Goal: Task Accomplishment & Management: Use online tool/utility

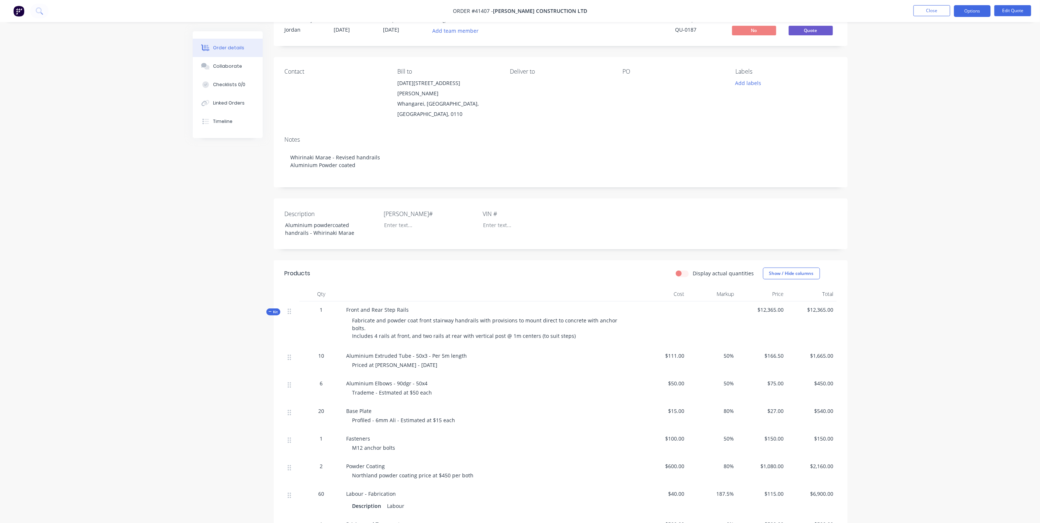
scroll to position [68, 0]
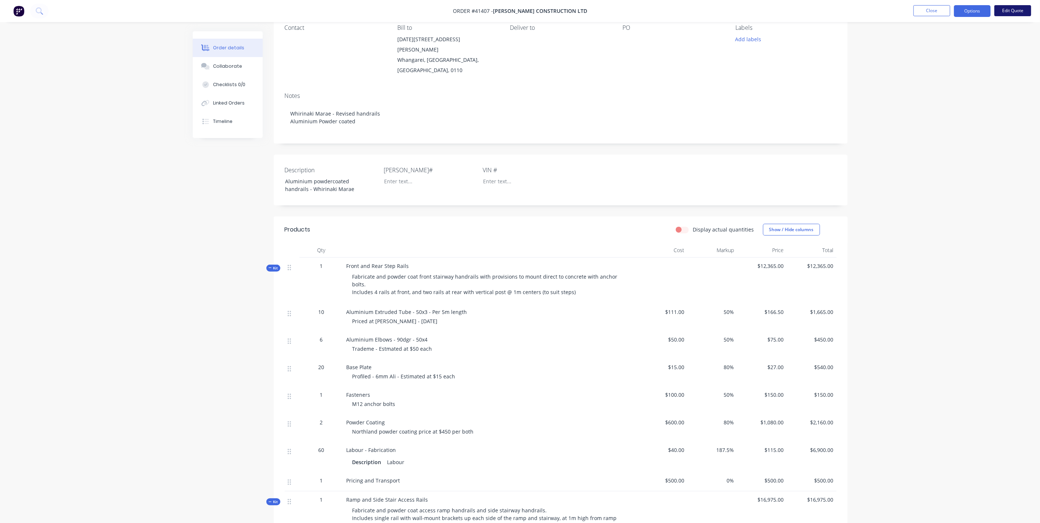
click at [1014, 10] on button "Edit Quote" at bounding box center [1013, 10] width 37 height 11
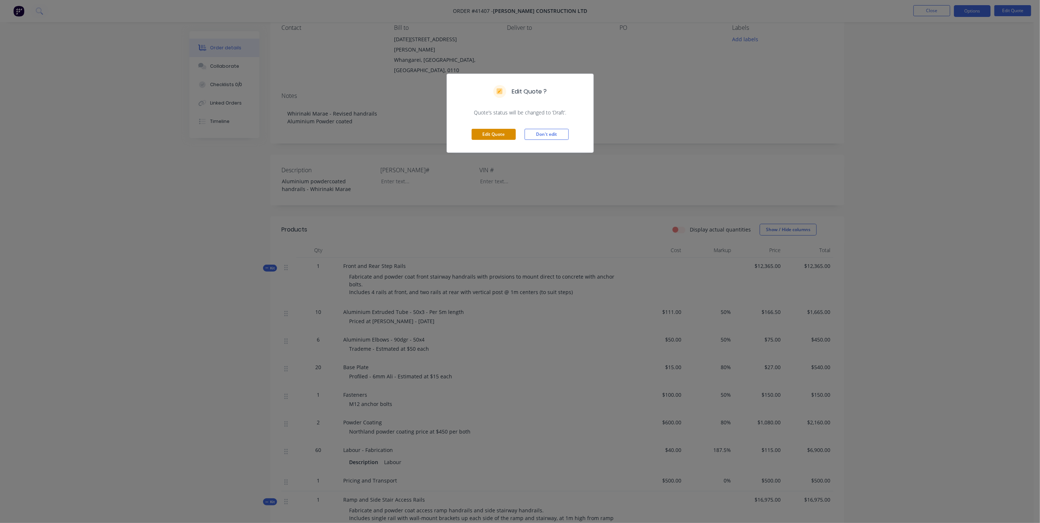
click at [503, 138] on button "Edit Quote" at bounding box center [494, 134] width 44 height 11
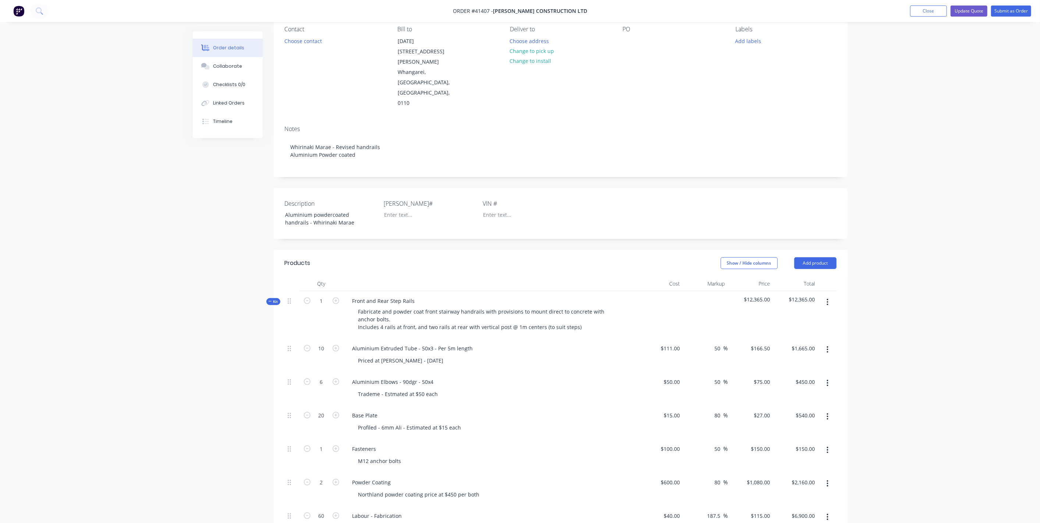
scroll to position [136, 0]
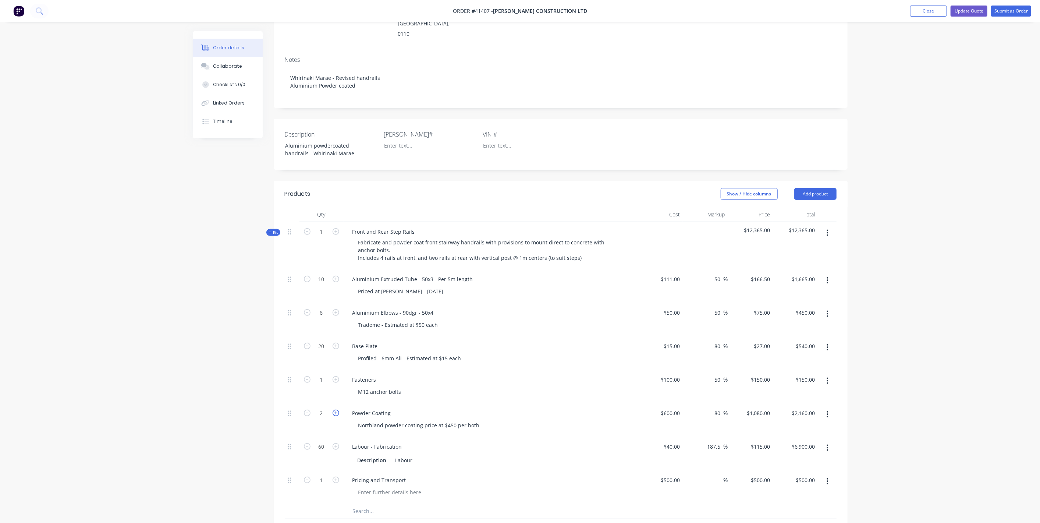
click at [336, 410] on icon "button" at bounding box center [336, 413] width 7 height 7
type input "3"
type input "$3,240.00"
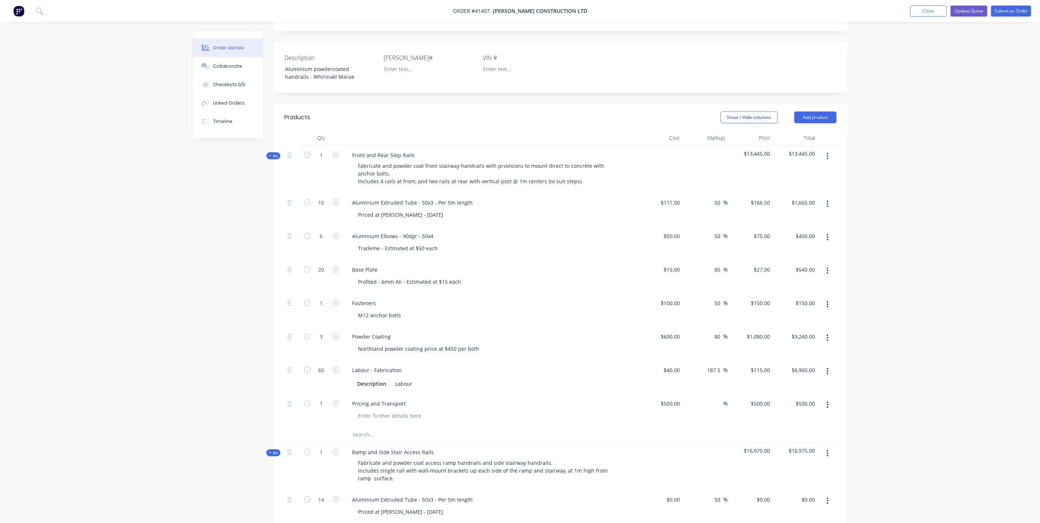
scroll to position [204, 0]
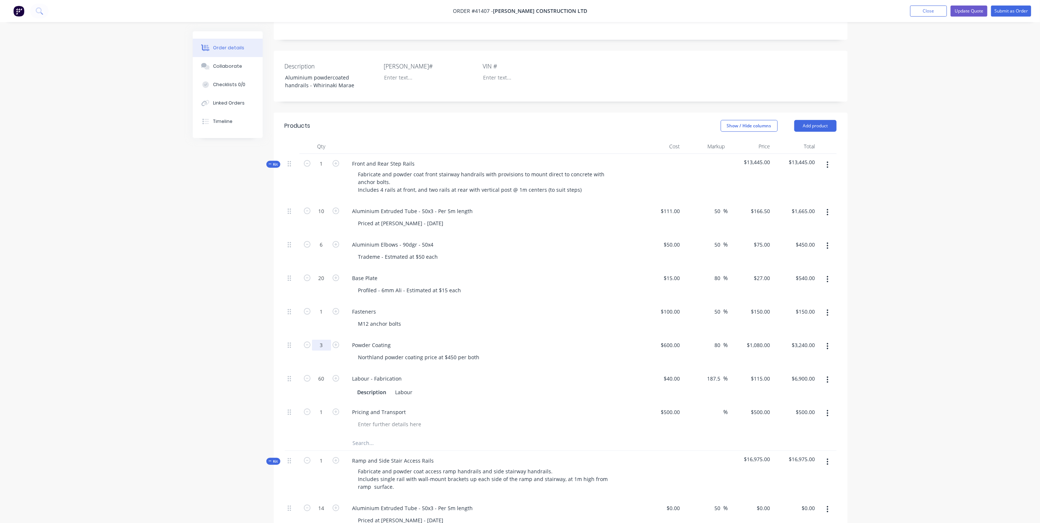
drag, startPoint x: 321, startPoint y: 312, endPoint x: 330, endPoint y: 308, distance: 9.4
click at [321, 217] on input "3" at bounding box center [321, 211] width 19 height 11
type input "2"
type input "$2,160.00"
click at [637, 335] on div "Powder Coating Northland powder coating price at $450 per both" at bounding box center [491, 351] width 294 height 33
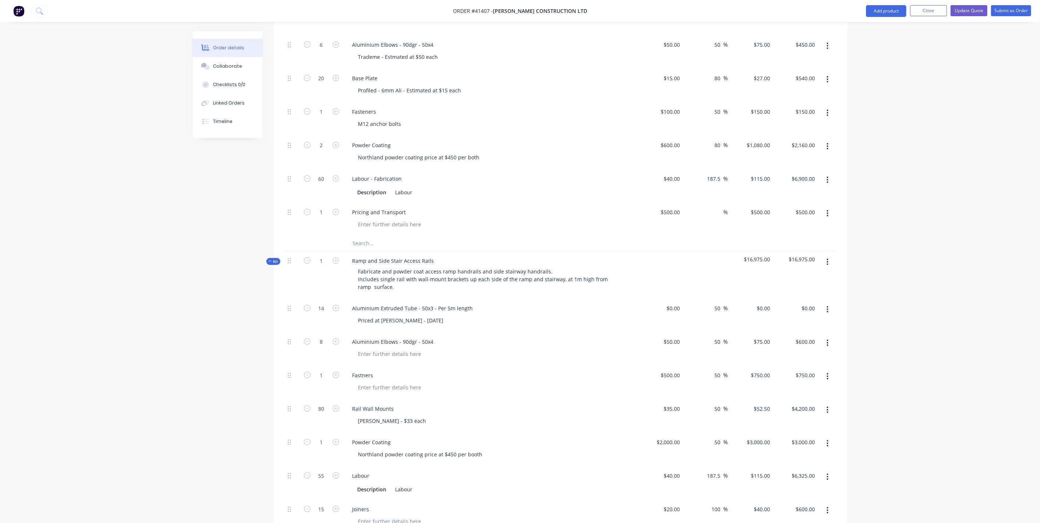
scroll to position [409, 0]
click at [277, 254] on span "Kit" at bounding box center [274, 257] width 10 height 6
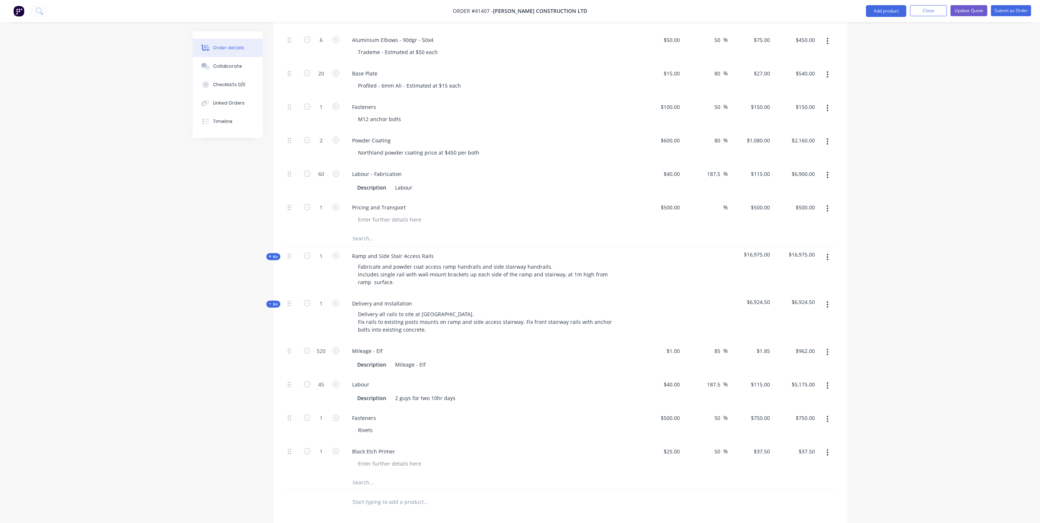
click at [276, 301] on span "Kit" at bounding box center [274, 304] width 10 height 6
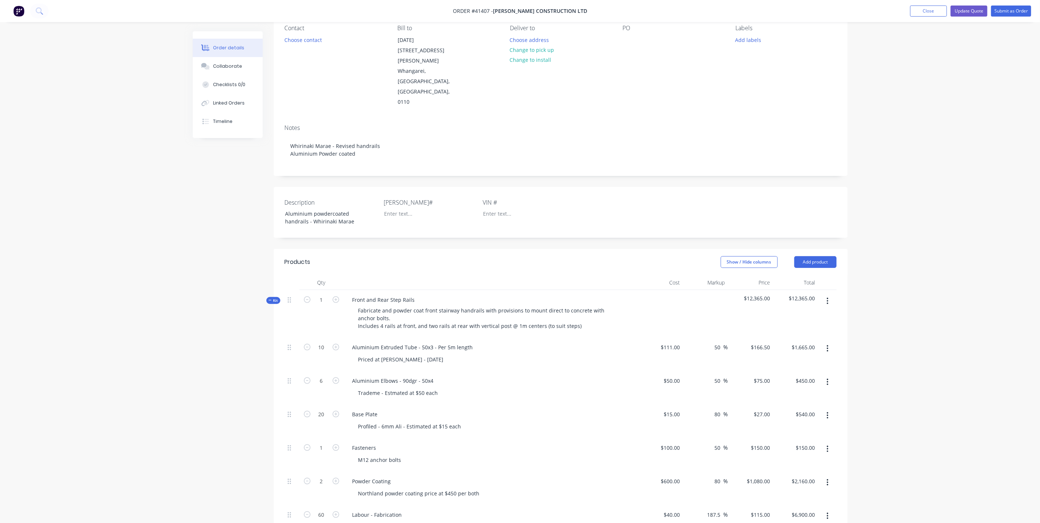
scroll to position [0, 0]
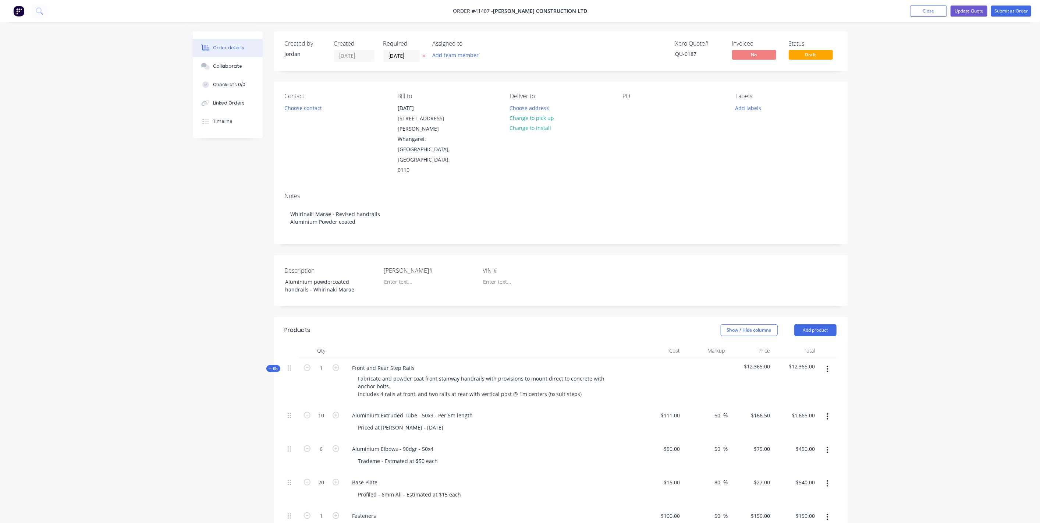
click at [276, 269] on div "Description Aluminium powdercoated handrails - Whirinaki [PERSON_NAME]# VIN #" at bounding box center [561, 280] width 574 height 51
click at [277, 366] on span "Kit" at bounding box center [274, 369] width 10 height 6
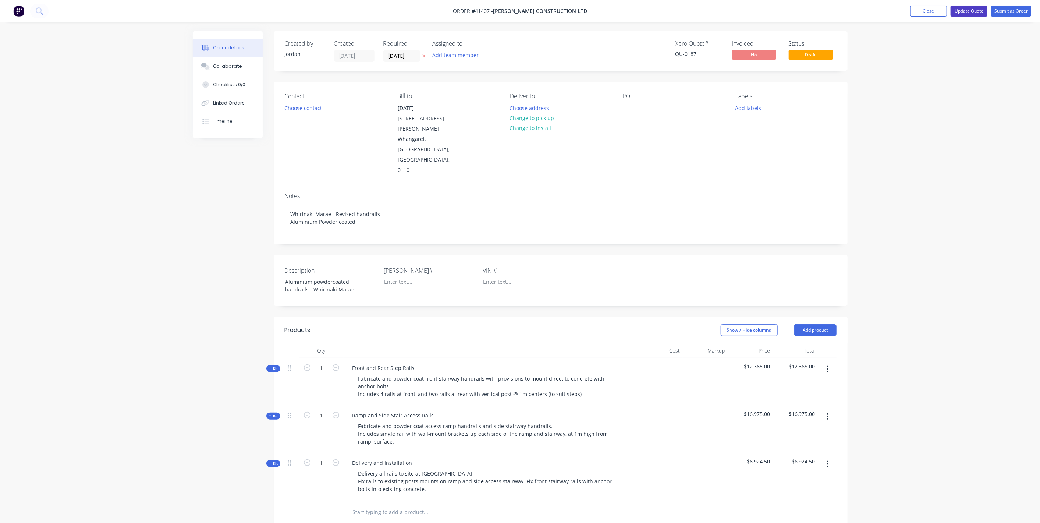
click at [968, 11] on button "Update Quote" at bounding box center [969, 11] width 37 height 11
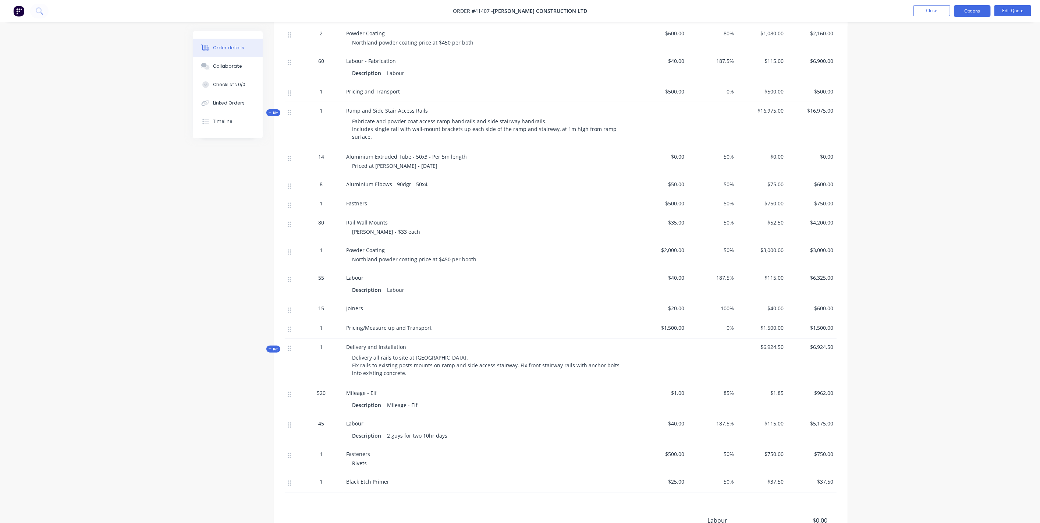
scroll to position [546, 0]
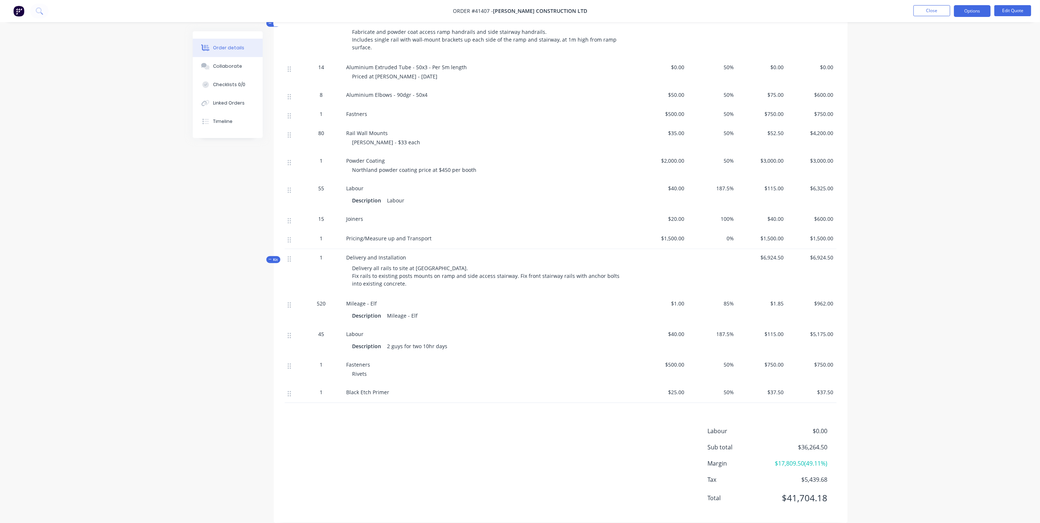
click at [270, 256] on div "Kit" at bounding box center [273, 259] width 14 height 7
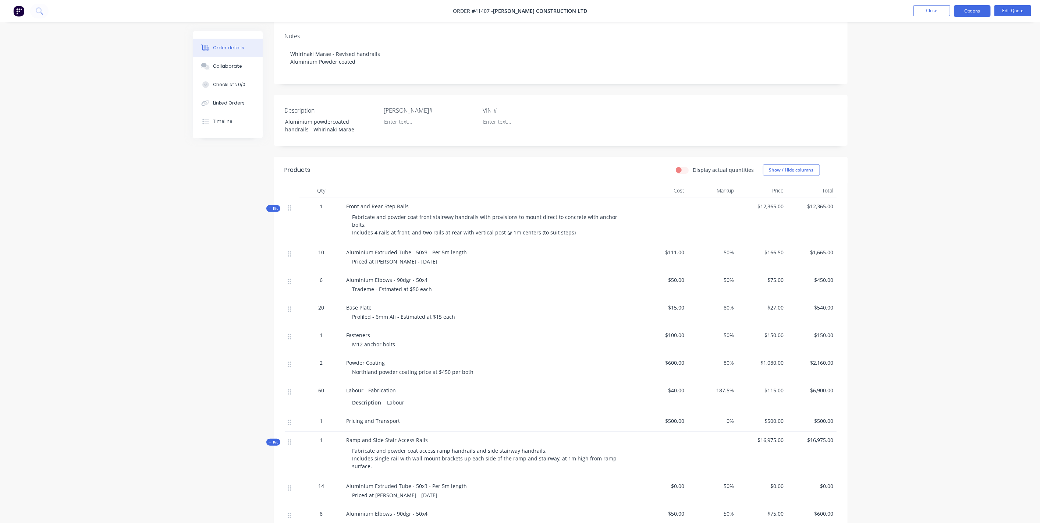
scroll to position [91, 0]
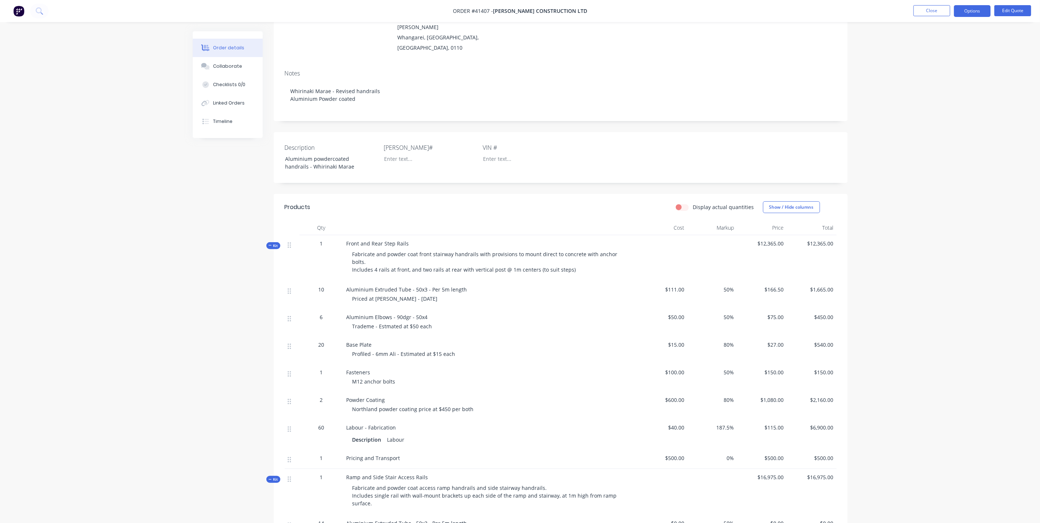
click at [272, 243] on span "Kit" at bounding box center [274, 246] width 10 height 6
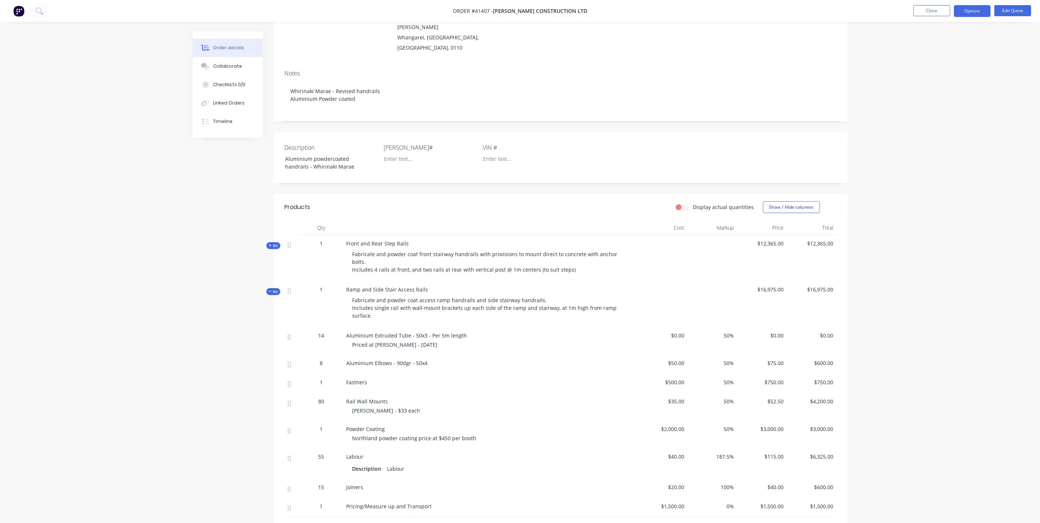
click at [274, 289] on span "Kit" at bounding box center [274, 292] width 10 height 6
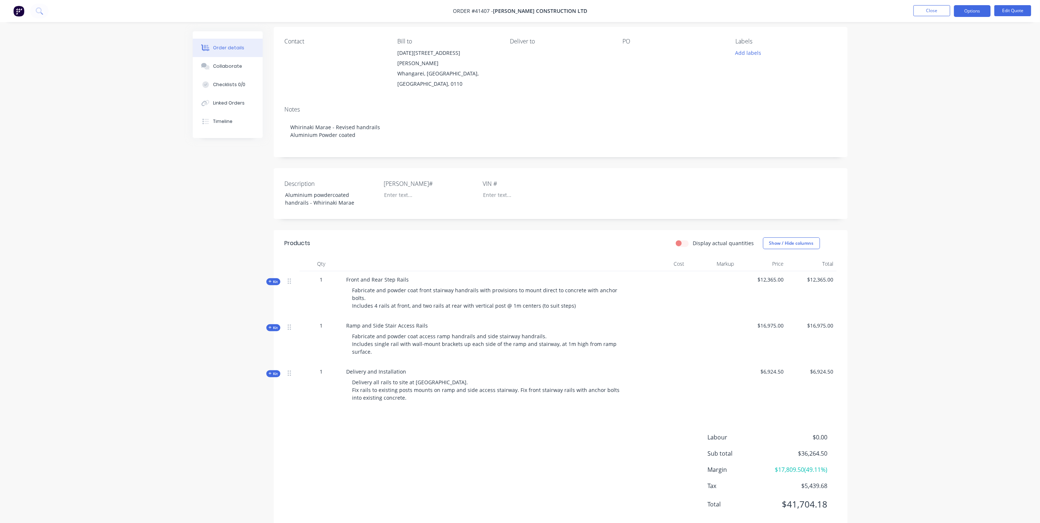
scroll to position [0, 0]
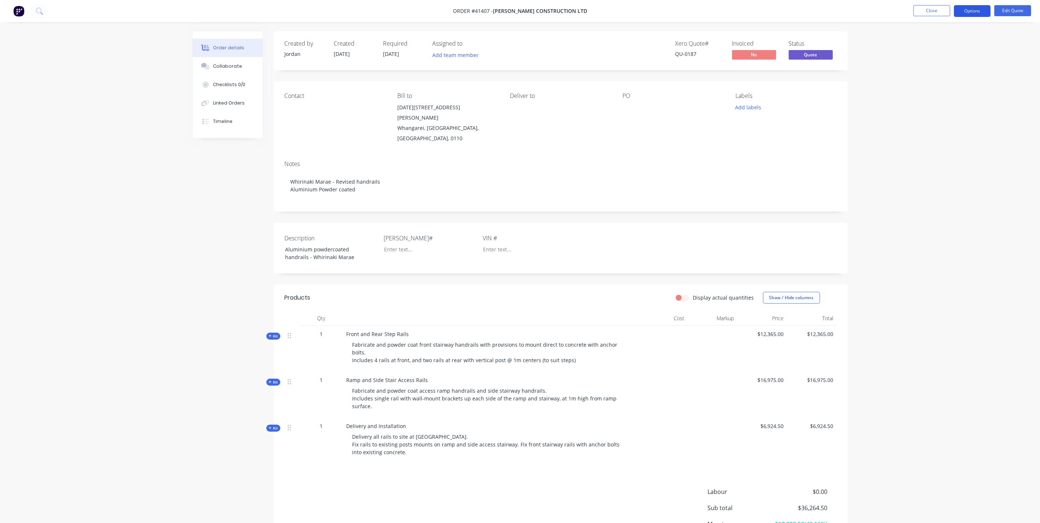
click at [974, 11] on button "Options" at bounding box center [972, 11] width 37 height 12
click at [931, 43] on div "Quote" at bounding box center [951, 44] width 68 height 11
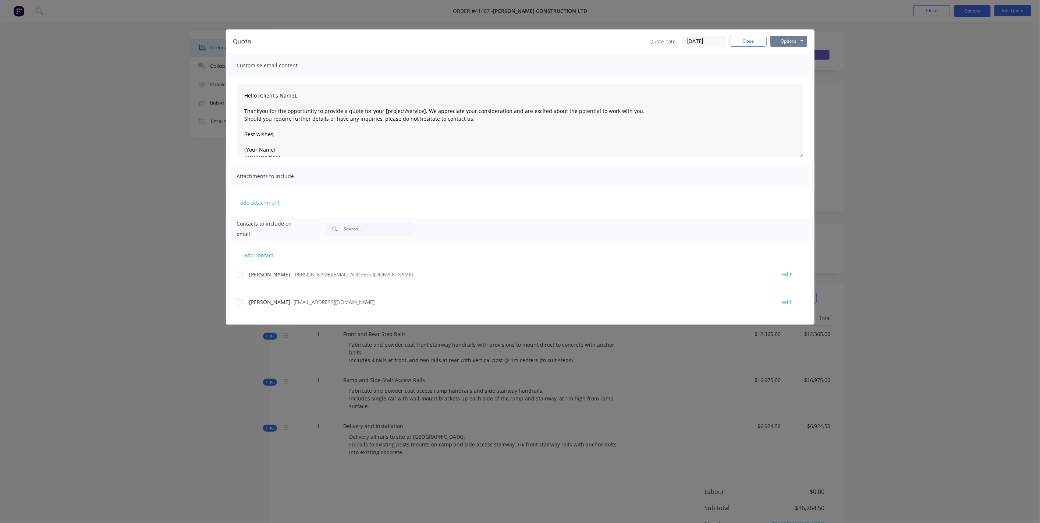
click at [787, 41] on button "Options" at bounding box center [788, 41] width 37 height 11
drag, startPoint x: 798, startPoint y: 52, endPoint x: 797, endPoint y: 56, distance: 4.6
click at [797, 56] on button "Preview" at bounding box center [793, 54] width 47 height 12
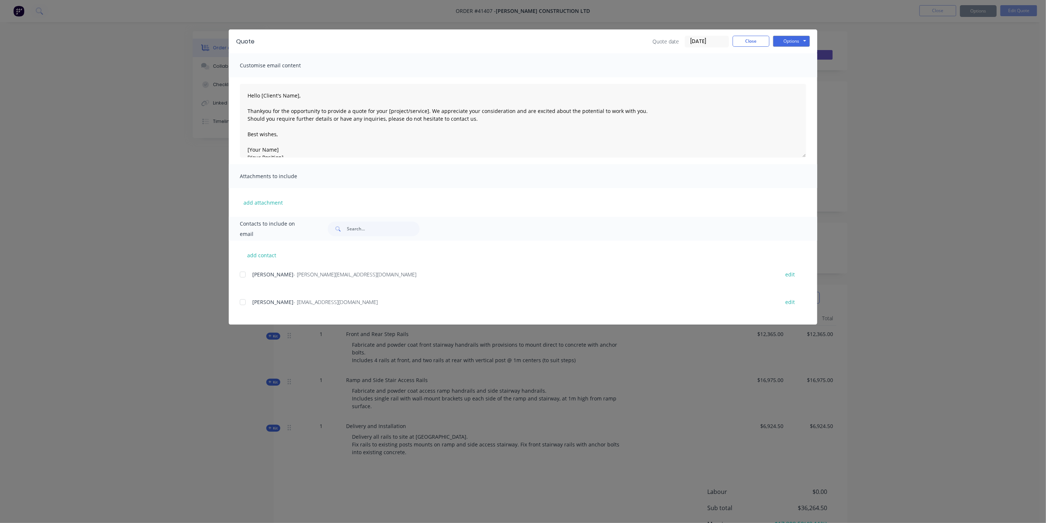
type textarea "Hello [Client's Name], Thankyou for the opportunity to provide a quote for your…"
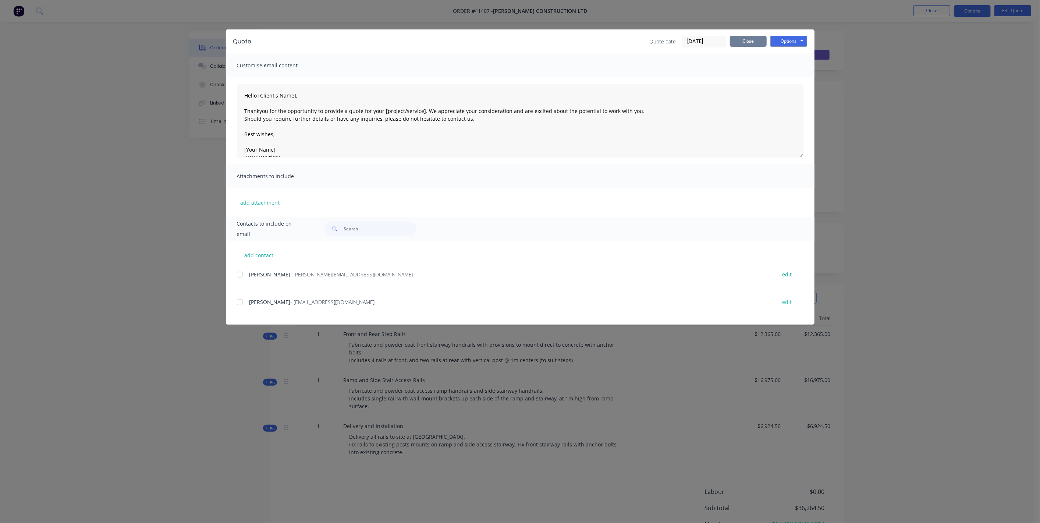
click at [736, 39] on button "Close" at bounding box center [748, 41] width 37 height 11
